Goal: Information Seeking & Learning: Check status

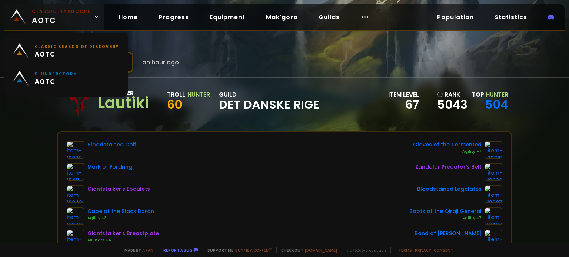
click at [94, 17] on icon at bounding box center [96, 16] width 5 height 5
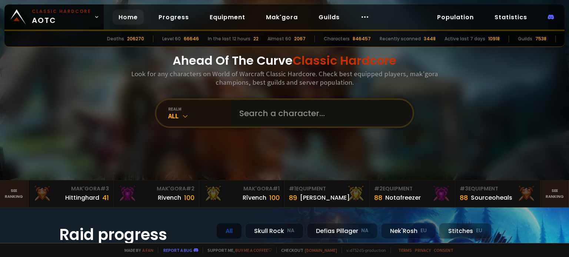
click at [260, 111] on input "text" at bounding box center [319, 113] width 169 height 27
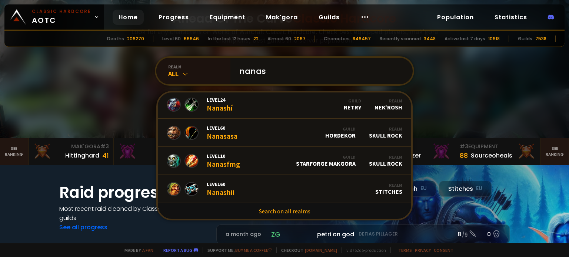
scroll to position [37, 0]
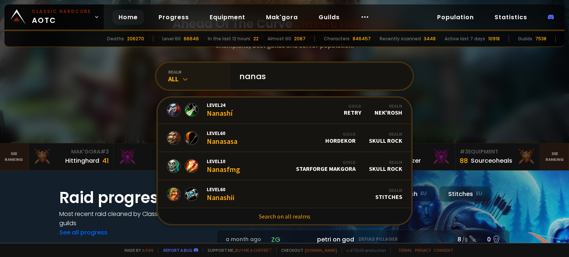
type input "nanas"
click at [173, 78] on div "All" at bounding box center [199, 79] width 62 height 9
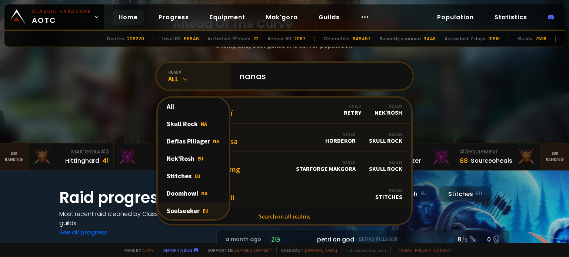
click at [192, 207] on div "Soulseeker EU" at bounding box center [193, 210] width 71 height 17
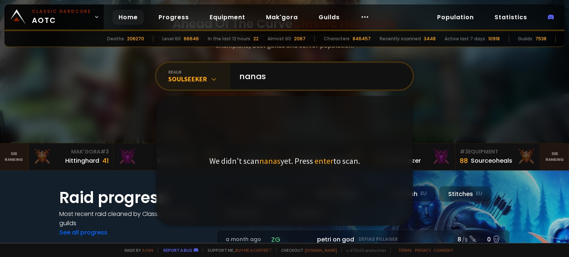
scroll to position [0, 0]
click at [283, 76] on input "nanas" at bounding box center [319, 76] width 169 height 27
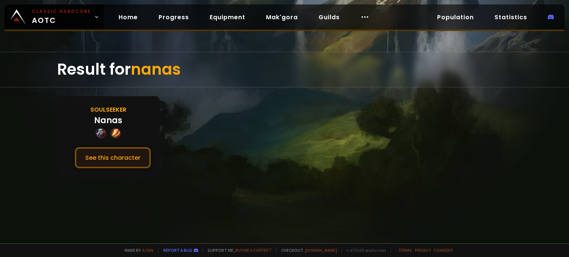
click at [106, 163] on button "See this character" at bounding box center [113, 157] width 76 height 21
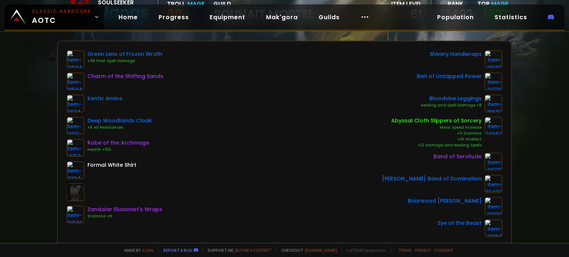
scroll to position [37, 0]
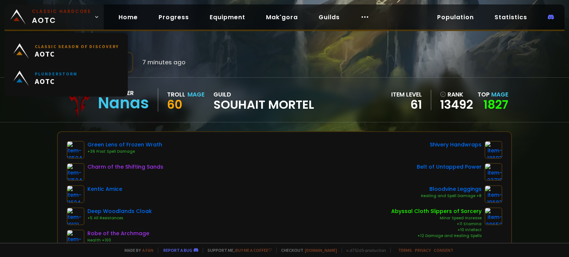
click at [60, 14] on small "Classic Hardcore" at bounding box center [61, 11] width 59 height 7
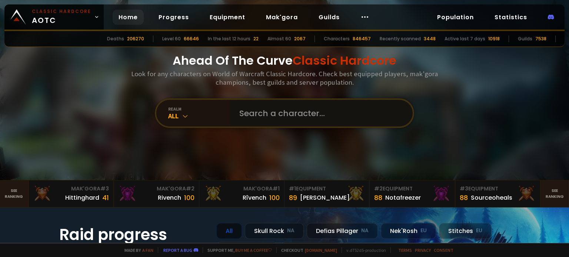
click at [264, 117] on input "text" at bounding box center [319, 113] width 169 height 27
type input "nanas"
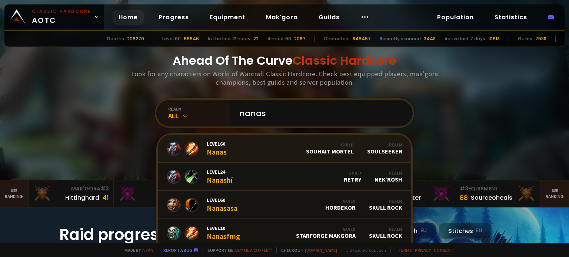
click at [221, 143] on span "Level 60" at bounding box center [217, 144] width 20 height 7
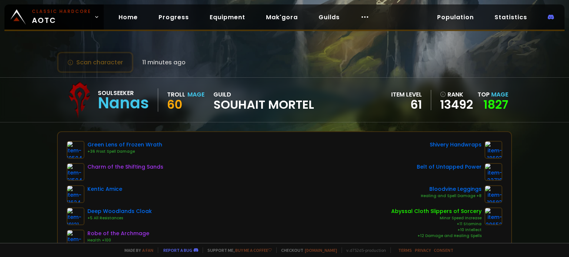
click at [29, 119] on div "Soulseeker Nanas Troll Mage 60 guild Souhait Mortel item level 61 rank 13492 To…" at bounding box center [284, 99] width 569 height 45
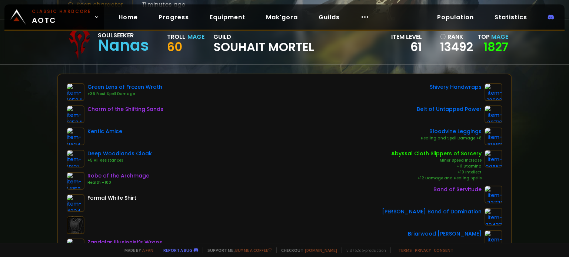
scroll to position [37, 0]
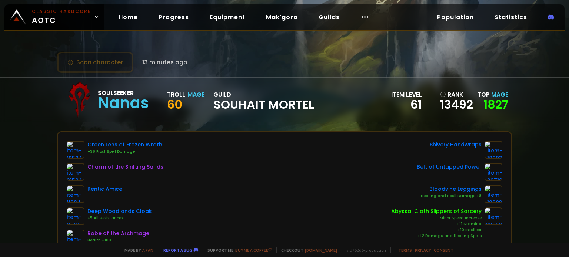
click at [26, 152] on div "Scan character 13 minutes ago Soulseeker Nanas Troll Mage 60 guild Souhait Mort…" at bounding box center [284, 121] width 569 height 243
click at [95, 60] on button "Scan character" at bounding box center [95, 62] width 76 height 21
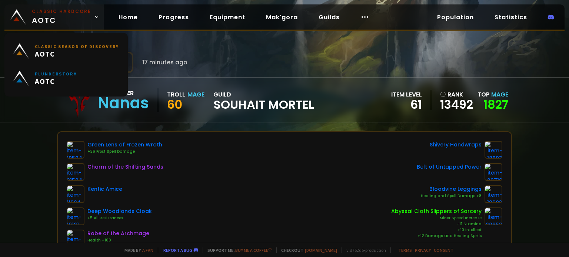
click at [79, 15] on span "Classic Hardcore AOTC" at bounding box center [61, 17] width 59 height 18
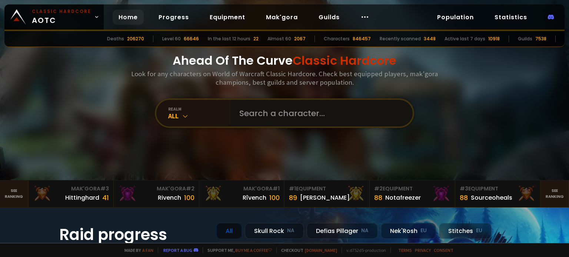
click at [276, 121] on input "text" at bounding box center [319, 113] width 169 height 27
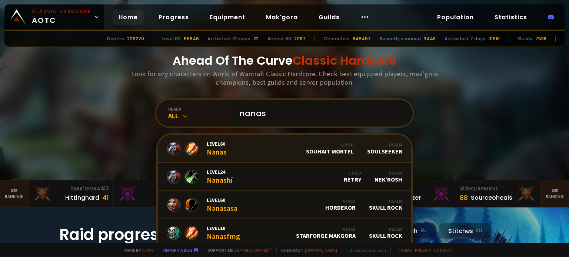
type input "nanas"
click at [214, 146] on span "Level 60" at bounding box center [217, 144] width 20 height 7
